Goal: Task Accomplishment & Management: Use online tool/utility

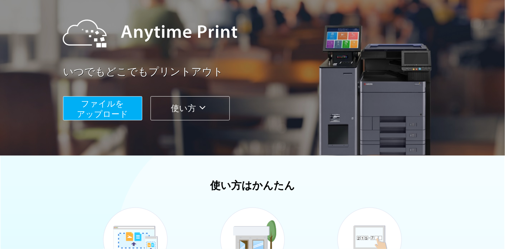
scroll to position [69, 0]
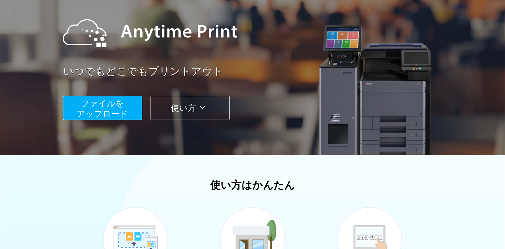
click at [107, 106] on span "ファイルを ​​アップロード" at bounding box center [102, 108] width 51 height 20
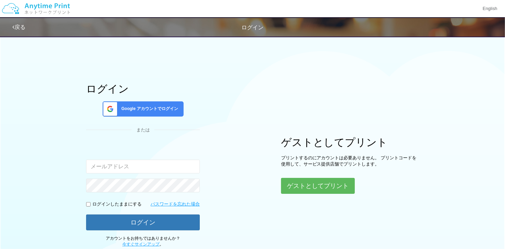
type input "[EMAIL_ADDRESS][DOMAIN_NAME]"
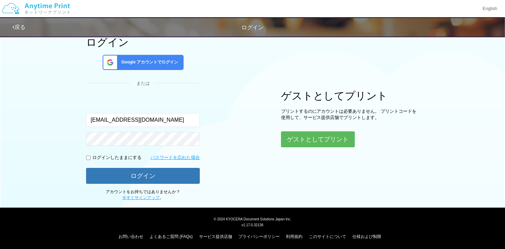
scroll to position [47, 0]
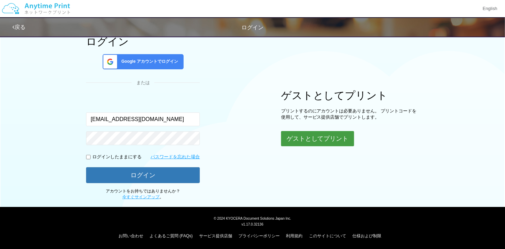
click at [305, 134] on button "ゲストとしてプリント" at bounding box center [317, 138] width 73 height 15
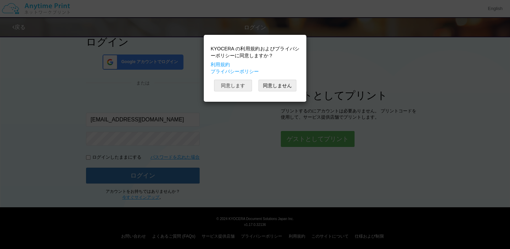
click at [229, 80] on button "同意します" at bounding box center [233, 86] width 38 height 12
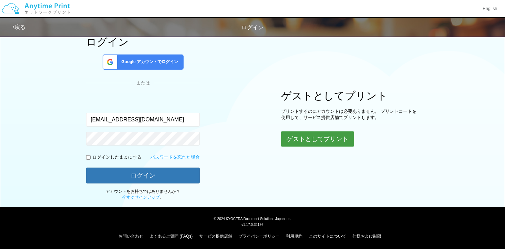
click at [317, 137] on button "ゲストとしてプリント" at bounding box center [317, 138] width 73 height 15
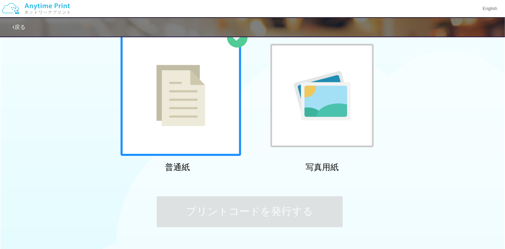
scroll to position [15, 0]
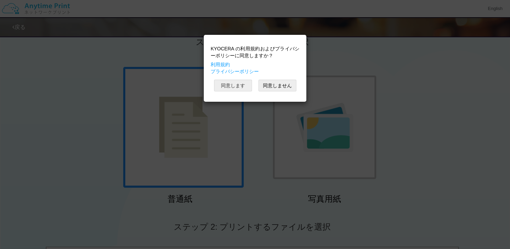
click at [229, 85] on button "同意します" at bounding box center [233, 86] width 38 height 12
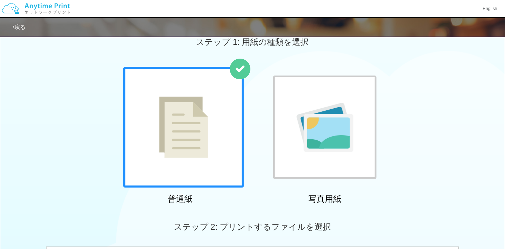
click at [303, 97] on div at bounding box center [324, 126] width 103 height 103
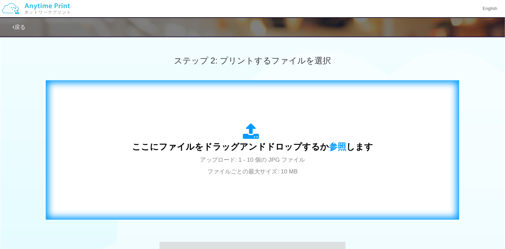
scroll to position [222, 0]
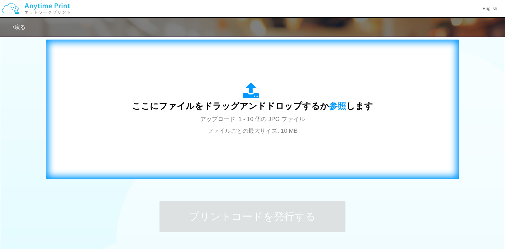
click at [290, 101] on span "ここにファイルをドラッグアンドドロップするか 参照 します" at bounding box center [252, 106] width 241 height 10
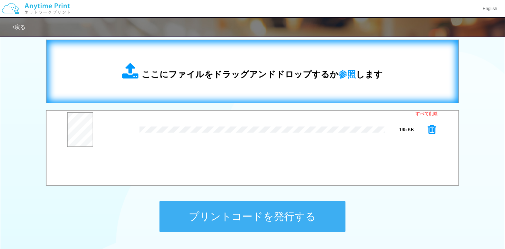
click at [163, 55] on div "ここにファイルをドラッグアンドドロップするか 参照 します" at bounding box center [252, 71] width 398 height 49
click at [241, 90] on div "ここにファイルをドラッグアンドドロップするか 参照 します" at bounding box center [252, 71] width 398 height 49
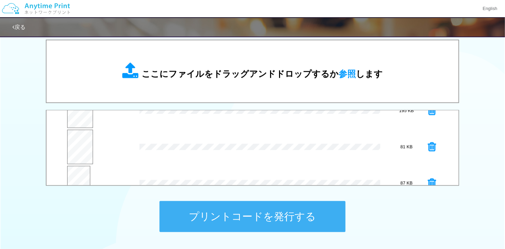
scroll to position [36, 0]
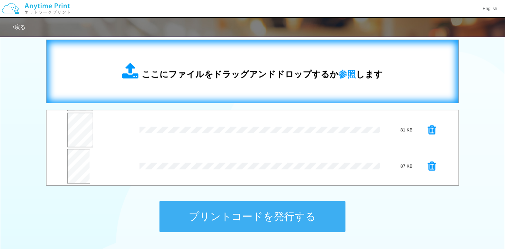
click at [208, 61] on div "ここにファイルをドラッグアンドドロップするか 参照 します" at bounding box center [252, 71] width 398 height 49
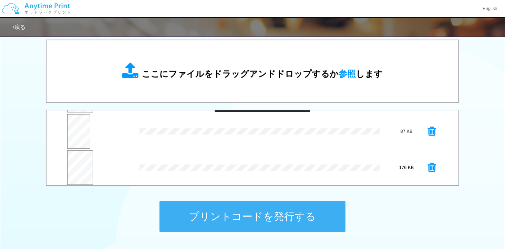
scroll to position [72, 0]
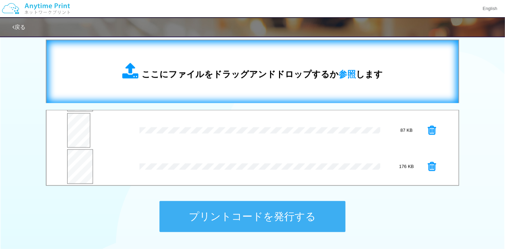
click at [227, 75] on span "ここにファイルをドラッグアンドドロップするか 参照 します" at bounding box center [262, 74] width 241 height 10
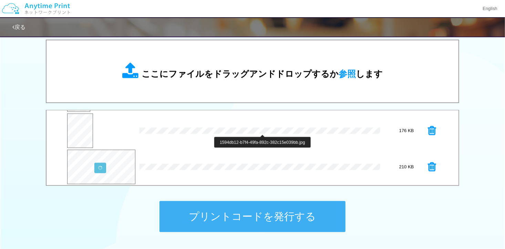
scroll to position [108, 0]
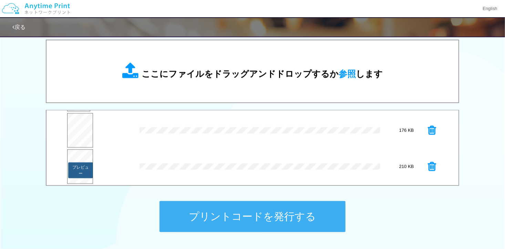
click at [81, 167] on button "プレビュー" at bounding box center [80, 170] width 25 height 16
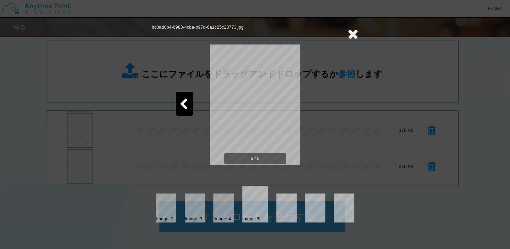
click at [189, 104] on div at bounding box center [184, 104] width 17 height 24
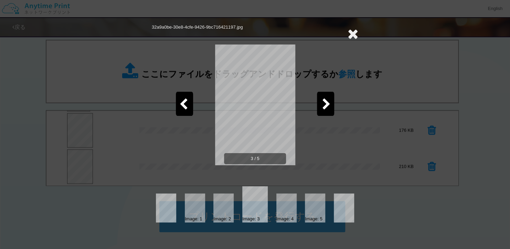
click at [189, 104] on div at bounding box center [184, 104] width 17 height 24
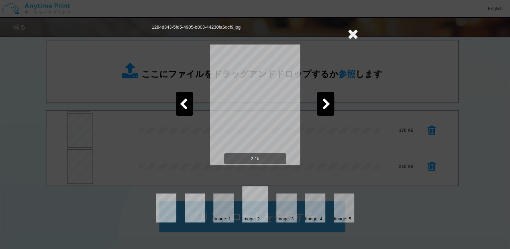
click at [189, 104] on div at bounding box center [184, 104] width 17 height 24
click at [351, 32] on icon at bounding box center [353, 34] width 11 height 14
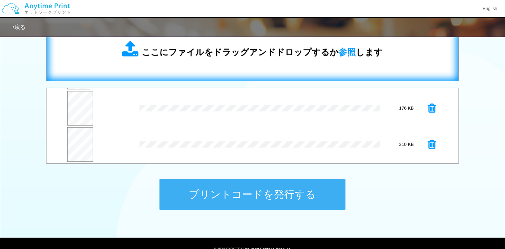
scroll to position [256, 0]
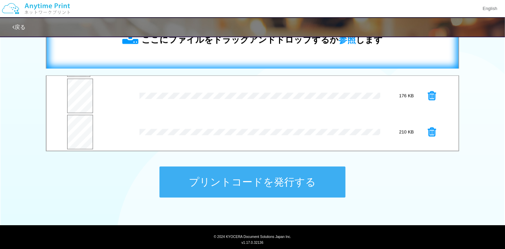
click at [236, 76] on div "プレビュー × 32a9a0be-30e8-4cfe-9426-9bc716421197.jpg 87 KB" at bounding box center [252, 59] width 370 height 34
click at [234, 56] on div "ここにファイルをドラッグアンドドロップするか 参照 します" at bounding box center [252, 37] width 398 height 49
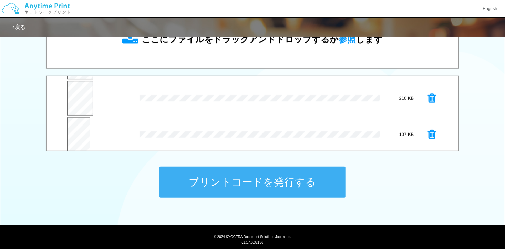
scroll to position [144, 0]
click at [86, 137] on button "プレビュー" at bounding box center [77, 136] width 23 height 16
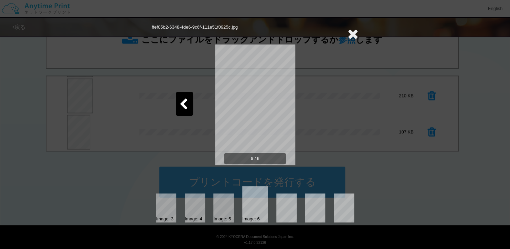
click at [183, 96] on div at bounding box center [184, 104] width 17 height 24
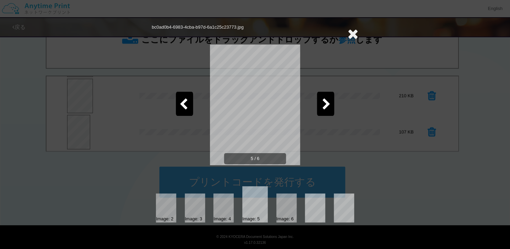
click at [183, 96] on div at bounding box center [184, 104] width 17 height 24
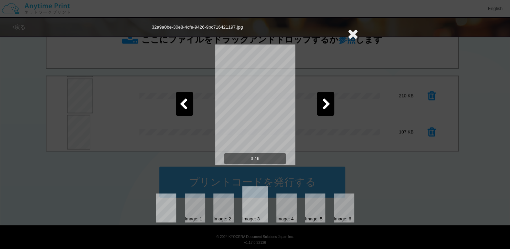
click at [183, 96] on div at bounding box center [184, 104] width 17 height 24
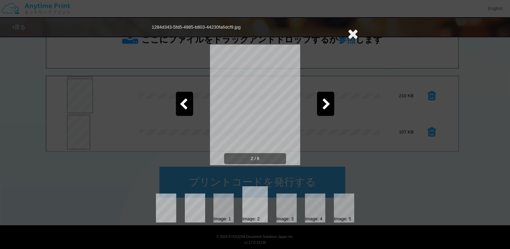
click at [183, 96] on div at bounding box center [184, 104] width 17 height 24
click at [349, 33] on icon at bounding box center [353, 34] width 11 height 14
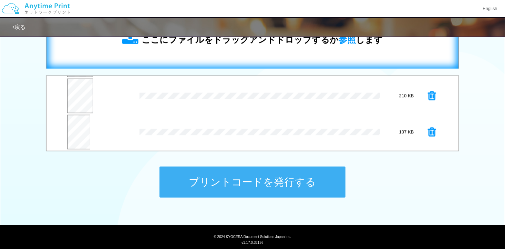
click at [291, 43] on span "ここにファイルをドラッグアンドドロップするか 参照 します" at bounding box center [262, 40] width 241 height 10
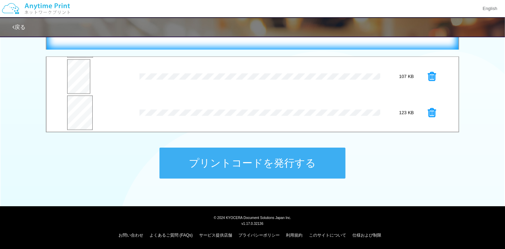
scroll to position [275, 0]
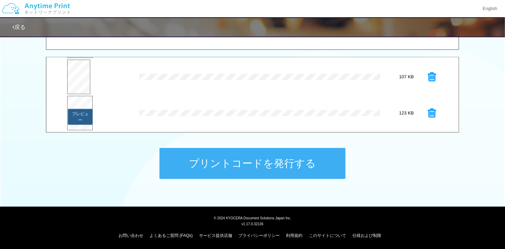
click at [83, 120] on button "プレビュー" at bounding box center [80, 117] width 25 height 16
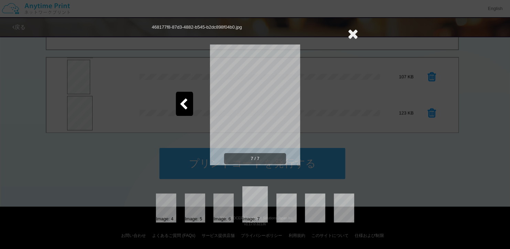
click at [186, 101] on icon at bounding box center [183, 104] width 9 height 12
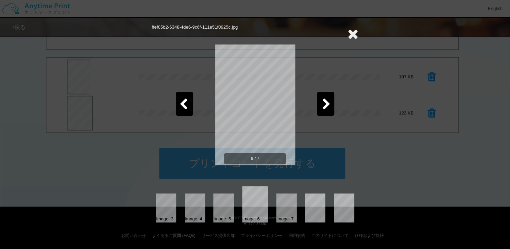
click at [186, 101] on icon at bounding box center [183, 104] width 9 height 12
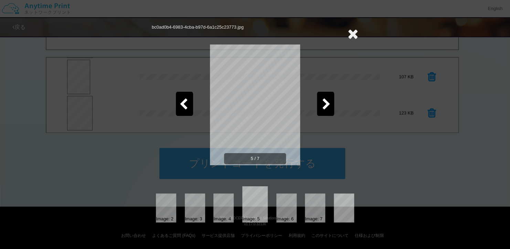
click at [186, 101] on icon at bounding box center [183, 104] width 9 height 12
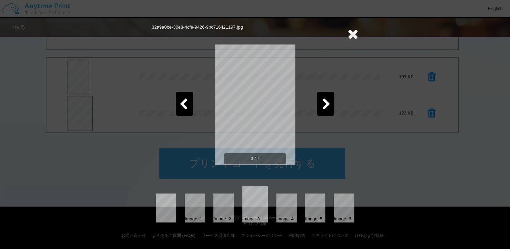
click at [186, 101] on icon at bounding box center [183, 104] width 9 height 12
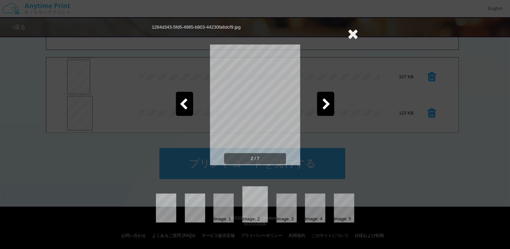
click at [186, 101] on icon at bounding box center [183, 104] width 9 height 12
click at [355, 36] on icon at bounding box center [353, 34] width 11 height 14
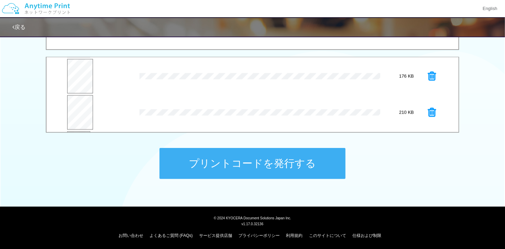
scroll to position [43, 0]
click at [428, 70] on icon at bounding box center [432, 70] width 8 height 10
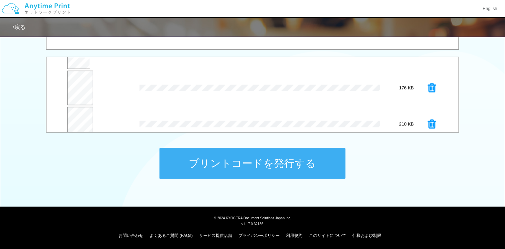
scroll to position [0, 0]
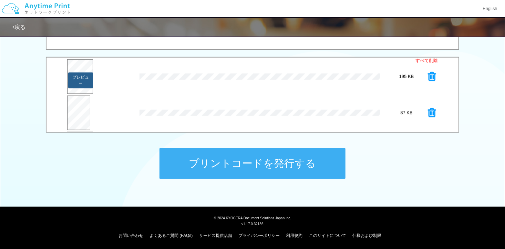
click at [73, 74] on button "プレビュー" at bounding box center [80, 80] width 25 height 16
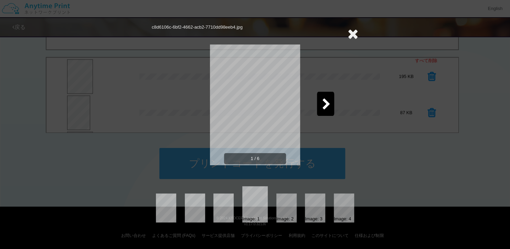
click at [322, 101] on icon at bounding box center [326, 104] width 9 height 12
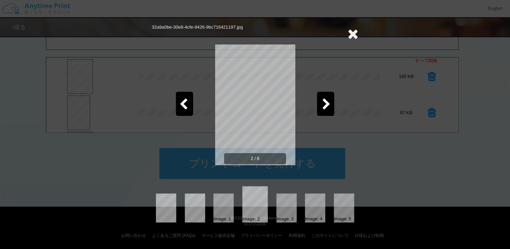
click at [325, 100] on icon at bounding box center [326, 104] width 9 height 12
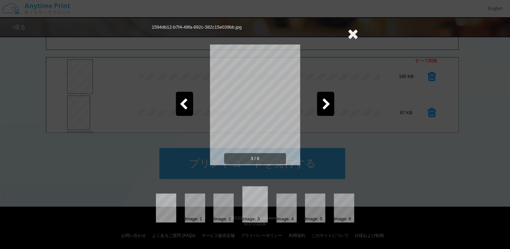
click at [325, 100] on icon at bounding box center [326, 104] width 9 height 12
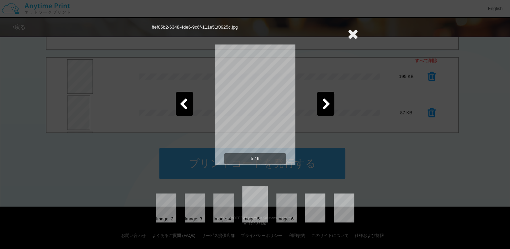
click at [325, 100] on icon at bounding box center [326, 104] width 9 height 12
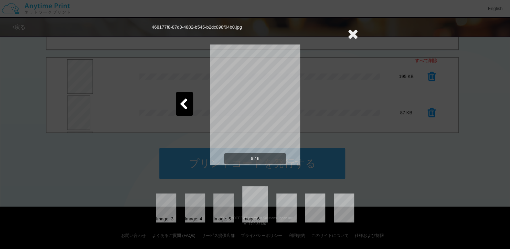
click at [180, 105] on icon at bounding box center [183, 104] width 9 height 12
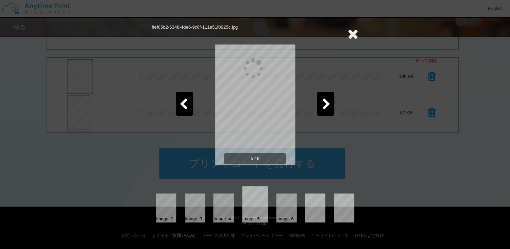
click at [180, 105] on icon at bounding box center [183, 104] width 9 height 12
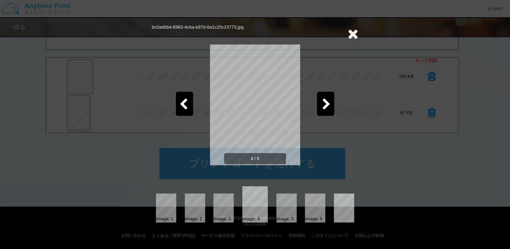
click at [180, 105] on icon at bounding box center [183, 104] width 9 height 12
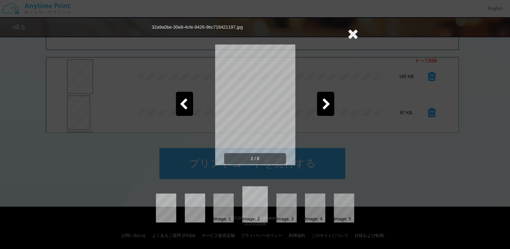
click at [355, 33] on icon at bounding box center [353, 34] width 11 height 14
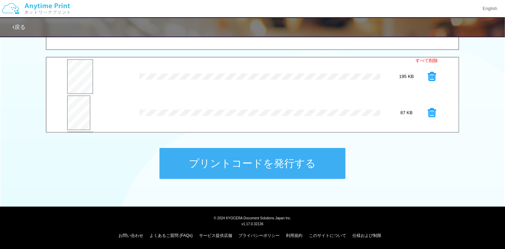
scroll to position [206, 0]
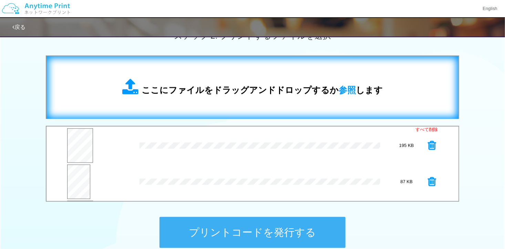
click at [201, 92] on span "ここにファイルをドラッグアンドドロップするか 参照 します" at bounding box center [262, 90] width 241 height 10
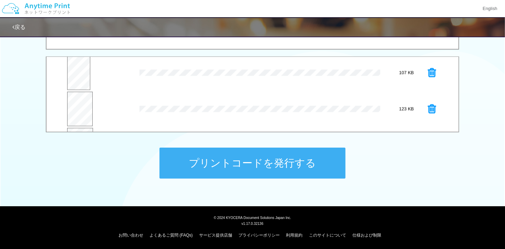
scroll to position [180, 0]
click at [84, 115] on button "プレビュー" at bounding box center [80, 116] width 25 height 16
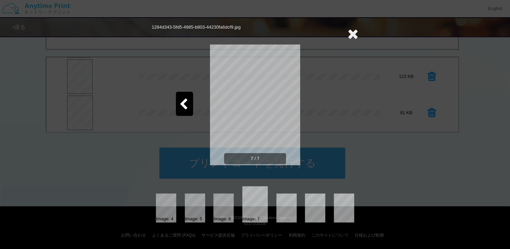
click at [187, 104] on icon at bounding box center [183, 104] width 9 height 12
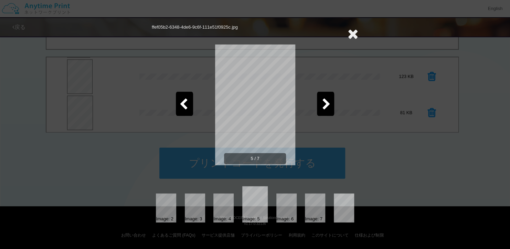
click at [187, 104] on icon at bounding box center [183, 104] width 9 height 12
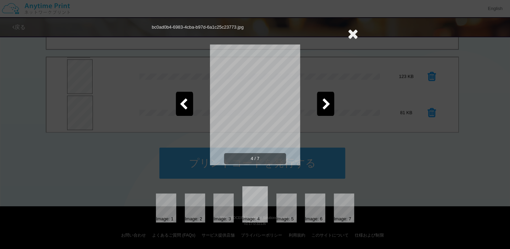
click at [187, 104] on icon at bounding box center [183, 104] width 9 height 12
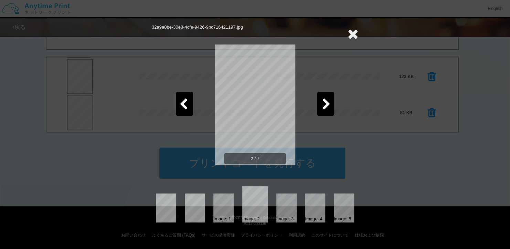
click at [187, 104] on icon at bounding box center [183, 104] width 9 height 12
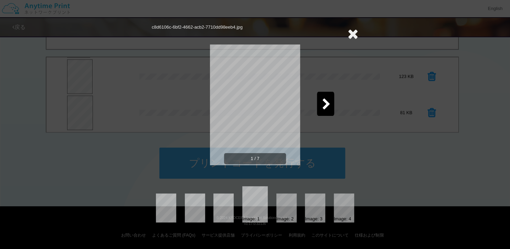
click at [348, 33] on icon at bounding box center [353, 34] width 11 height 14
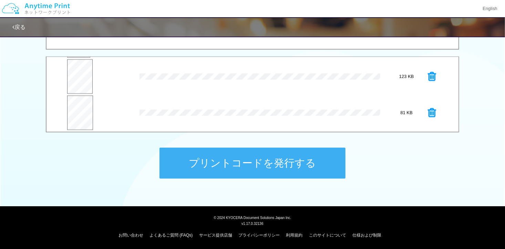
click at [280, 161] on button "プリントコードを発行する" at bounding box center [252, 162] width 186 height 31
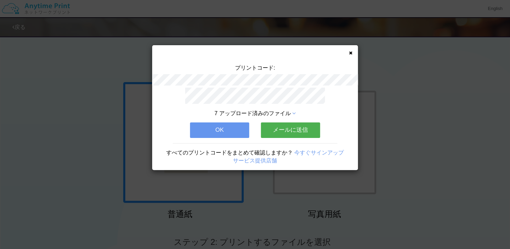
click at [219, 130] on button "OK" at bounding box center [219, 129] width 59 height 15
